Goal: Task Accomplishment & Management: Use online tool/utility

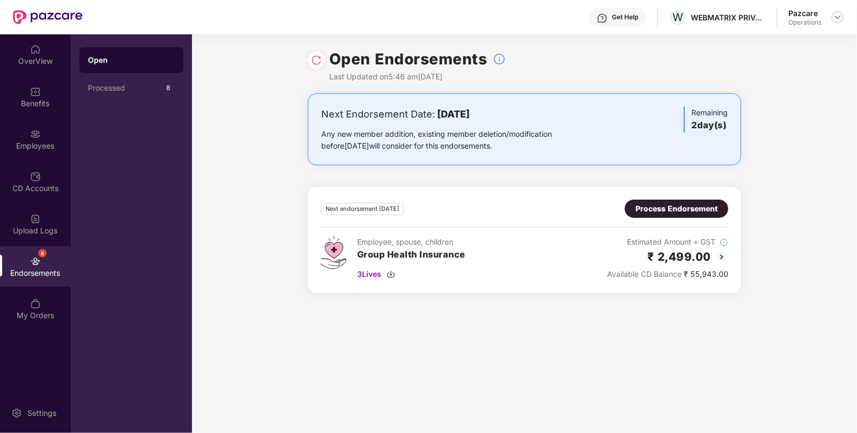
click at [837, 15] on img at bounding box center [838, 17] width 9 height 9
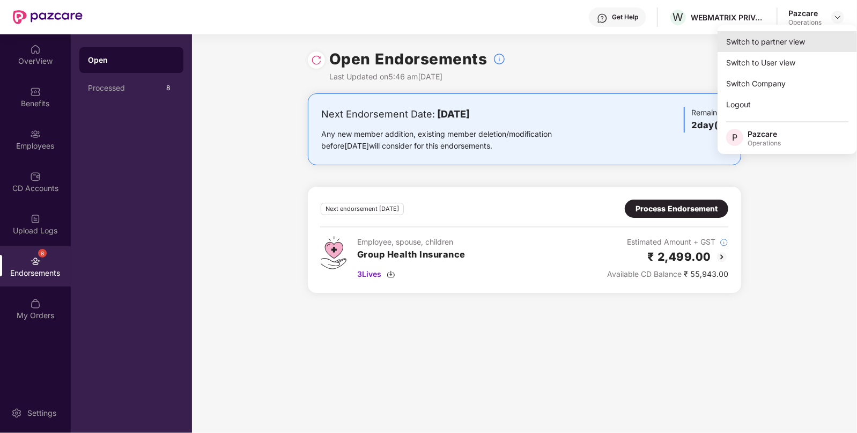
click at [735, 43] on div "Switch to partner view" at bounding box center [788, 41] width 140 height 21
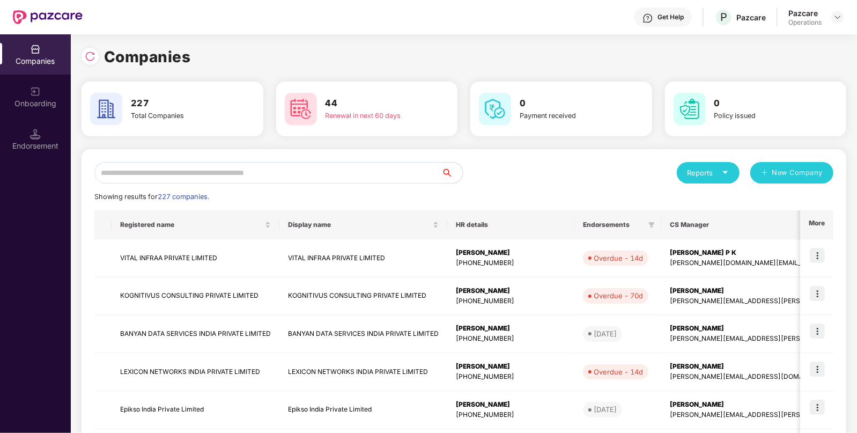
click at [250, 167] on input "text" at bounding box center [267, 172] width 347 height 21
paste input "**********"
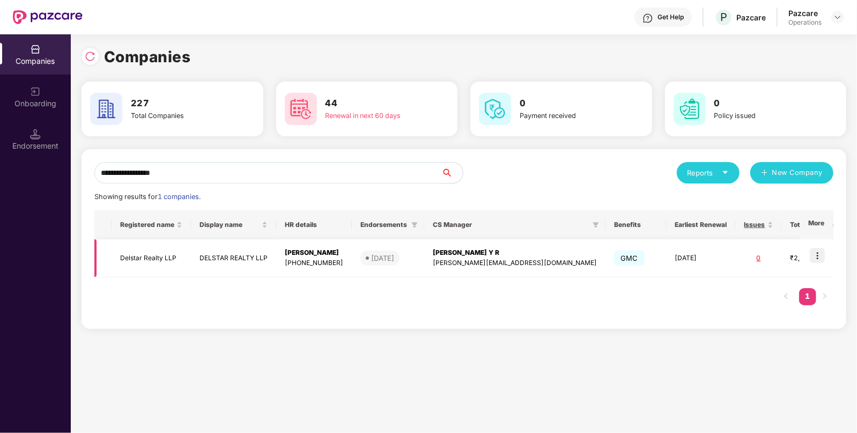
type input "**********"
click at [818, 255] on img at bounding box center [817, 255] width 15 height 15
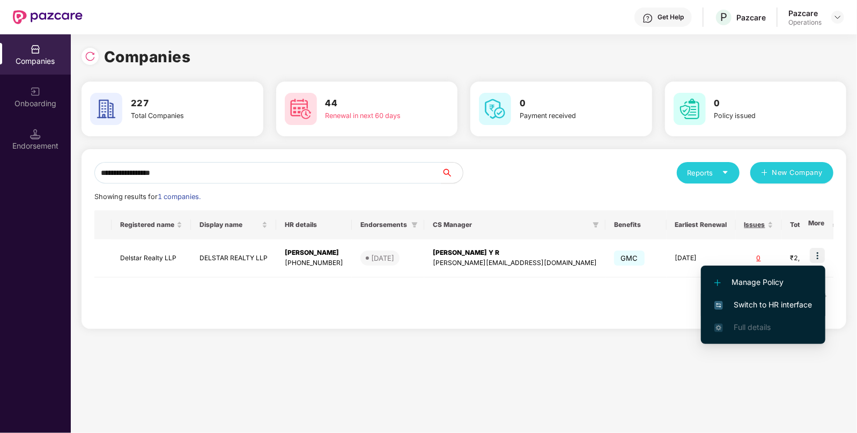
click at [753, 306] on span "Switch to HR interface" at bounding box center [764, 305] width 98 height 12
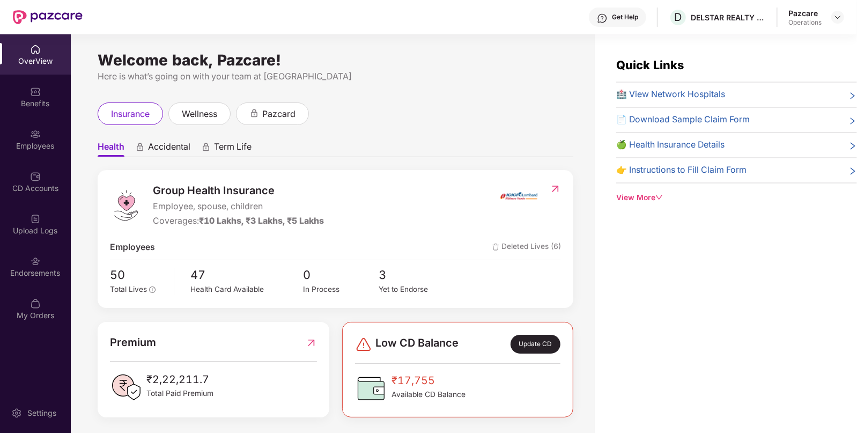
click at [19, 269] on div "Endorsements" at bounding box center [35, 273] width 71 height 11
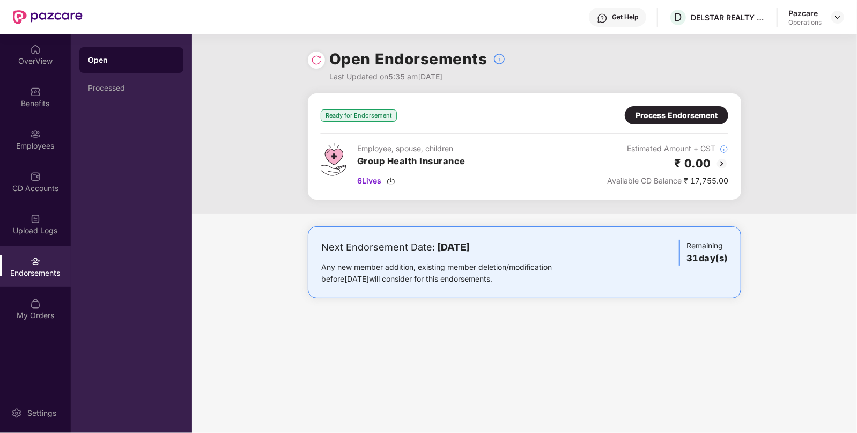
click at [724, 166] on img at bounding box center [722, 163] width 13 height 13
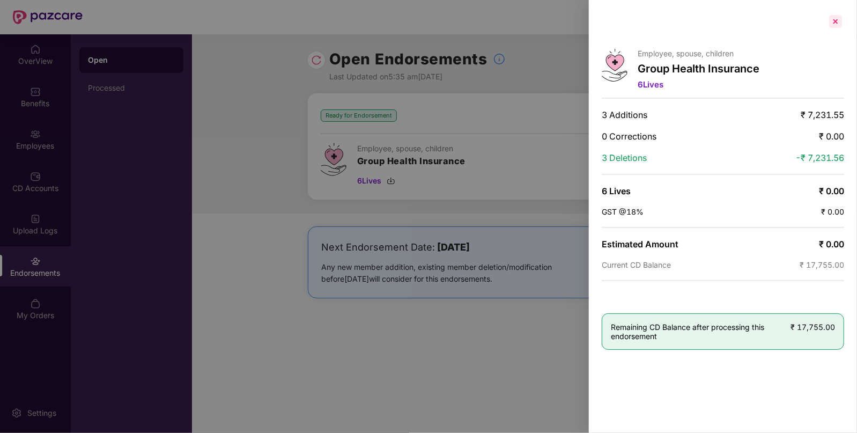
click at [832, 19] on div at bounding box center [835, 21] width 17 height 17
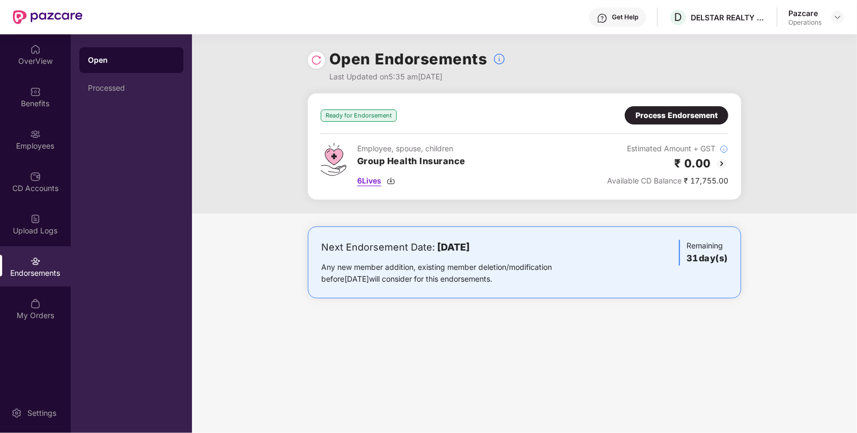
click at [394, 180] on img at bounding box center [391, 181] width 9 height 9
